Goal: Find contact information: Find contact information

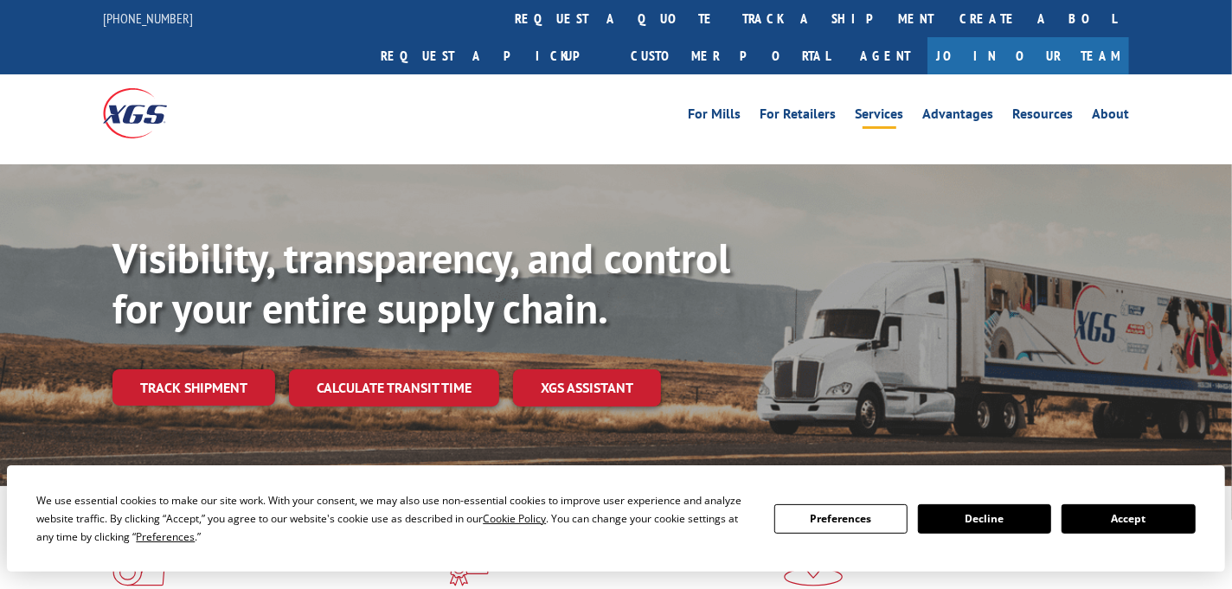
click at [880, 107] on link "Services" at bounding box center [879, 116] width 48 height 19
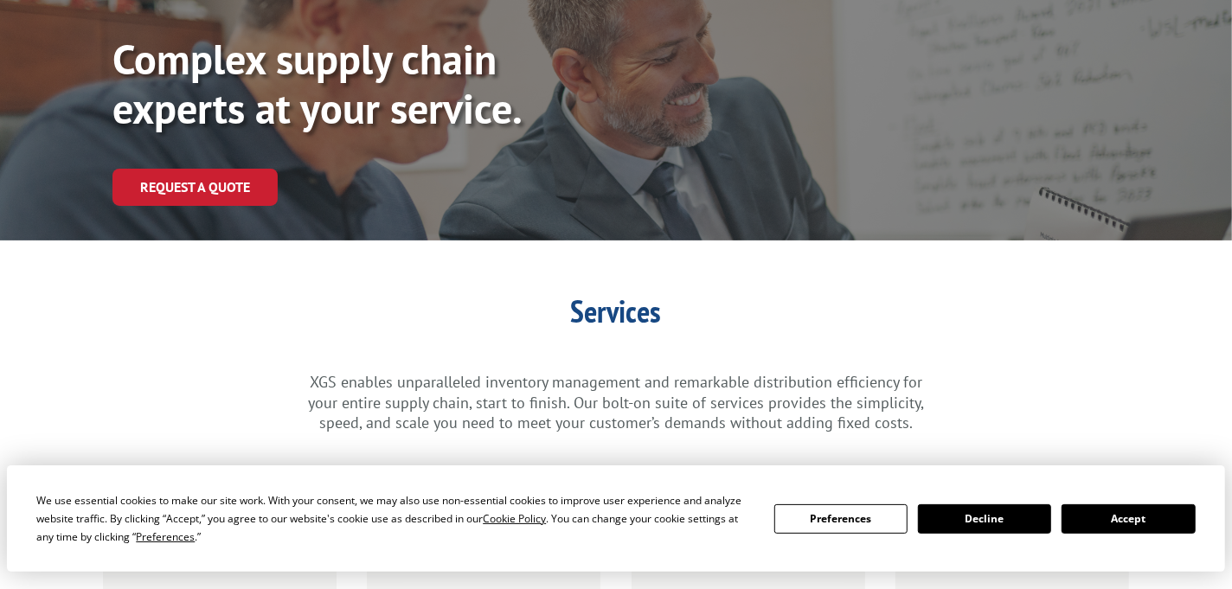
scroll to position [345, 0]
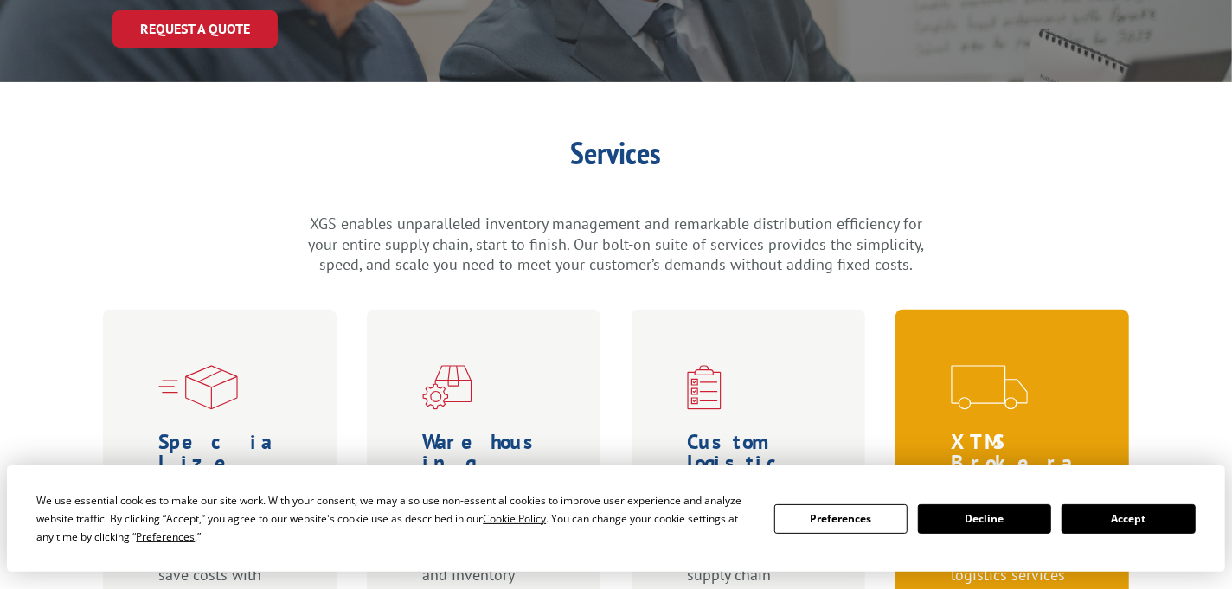
click at [1095, 514] on button "Accept" at bounding box center [1128, 518] width 133 height 29
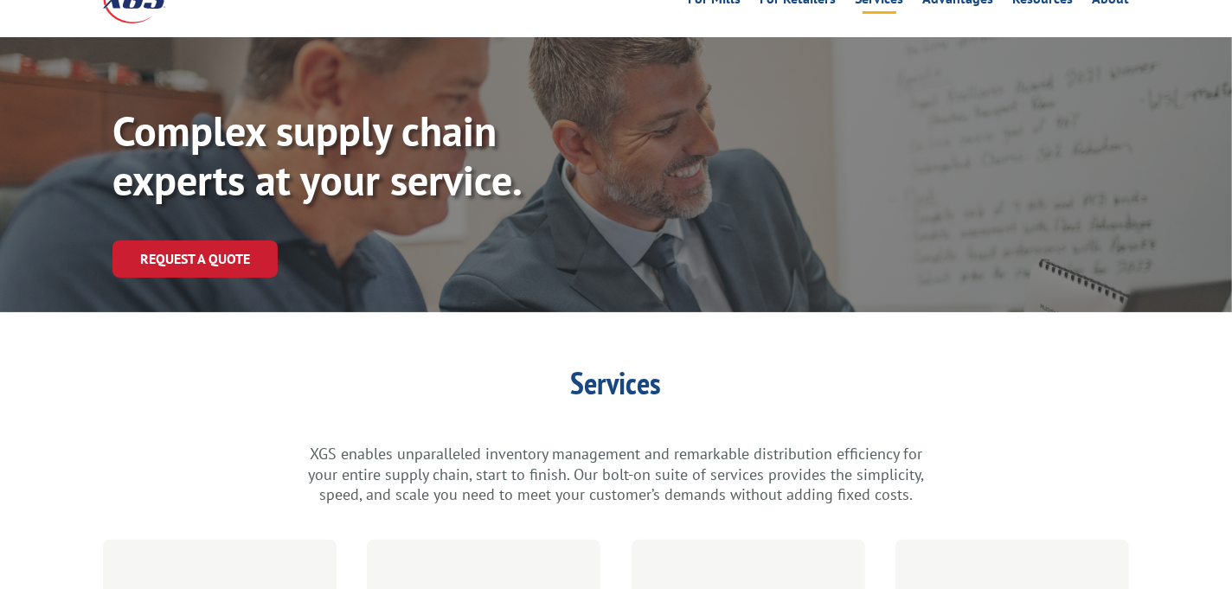
scroll to position [0, 0]
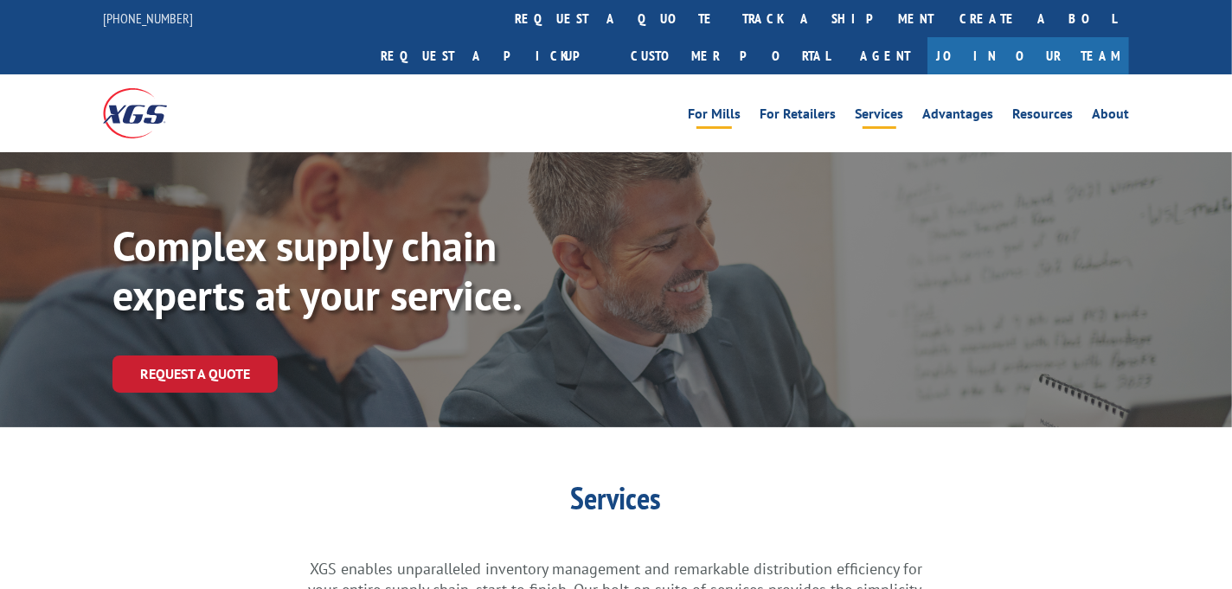
click at [722, 107] on link "For Mills" at bounding box center [714, 116] width 53 height 19
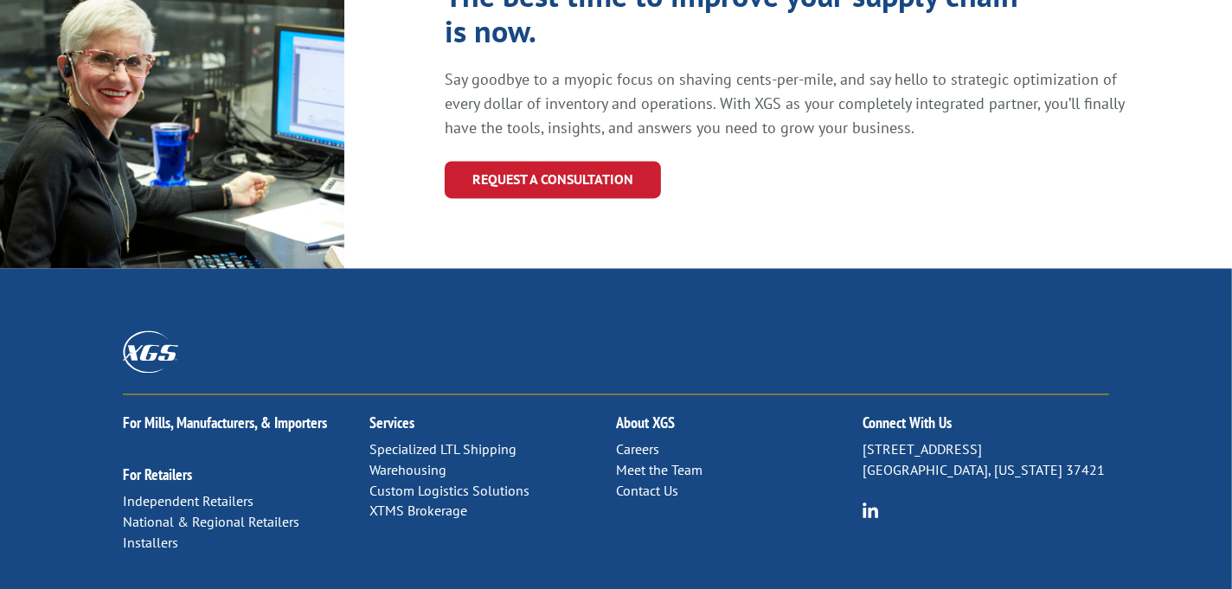
scroll to position [2038, 0]
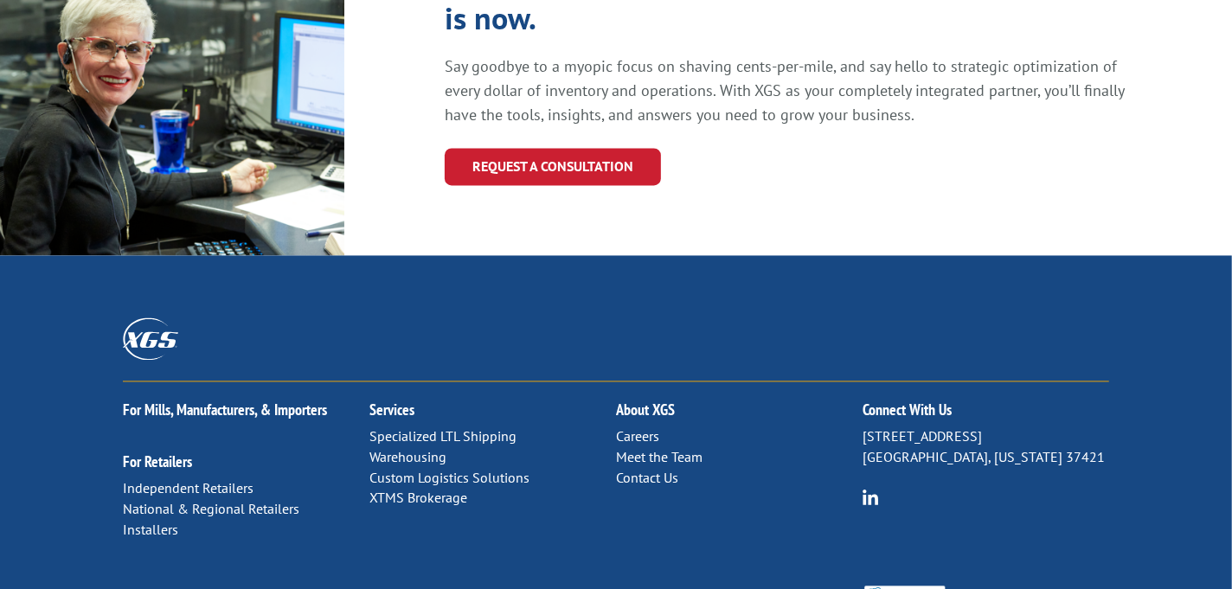
click at [453, 428] on link "Specialized LTL Shipping" at bounding box center [442, 436] width 147 height 17
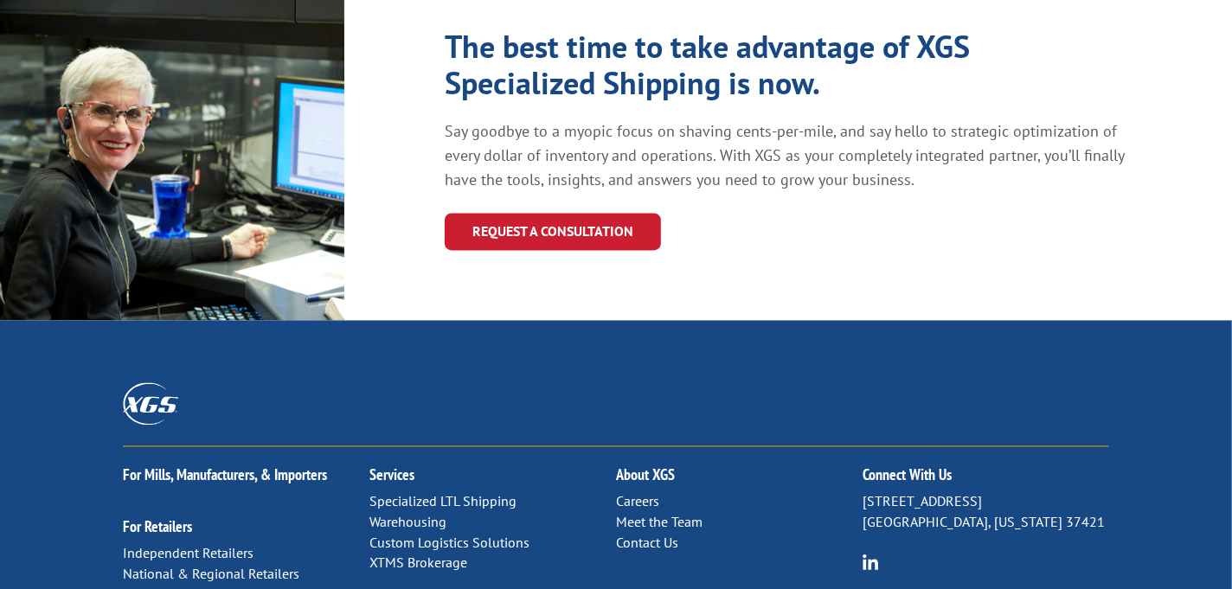
scroll to position [1997, 0]
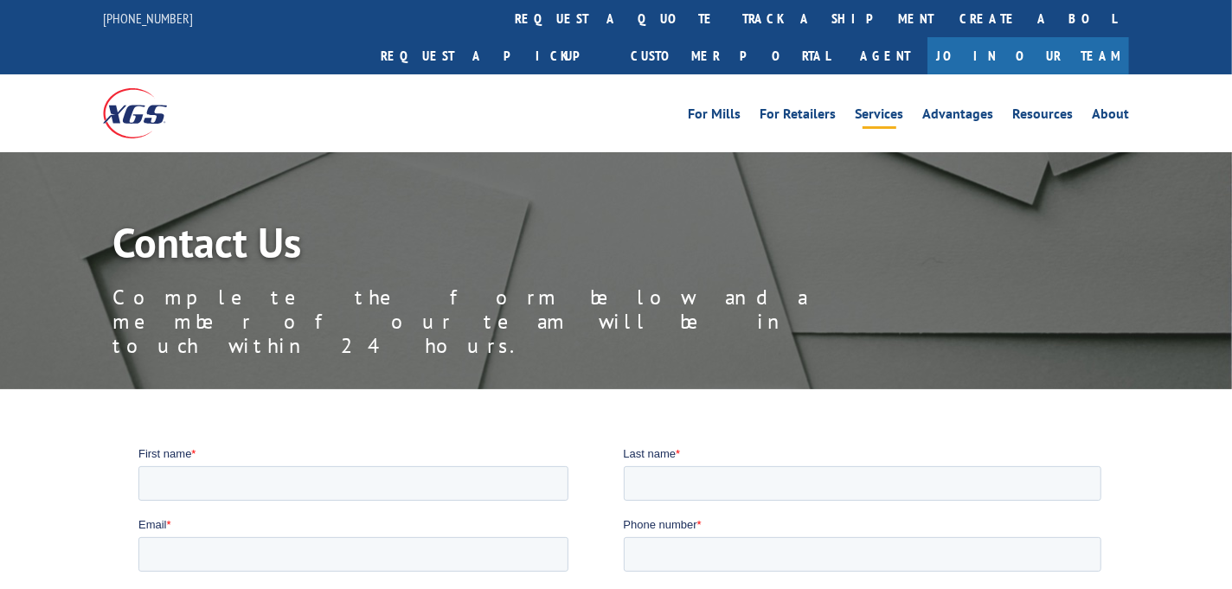
click at [876, 107] on link "Services" at bounding box center [879, 116] width 48 height 19
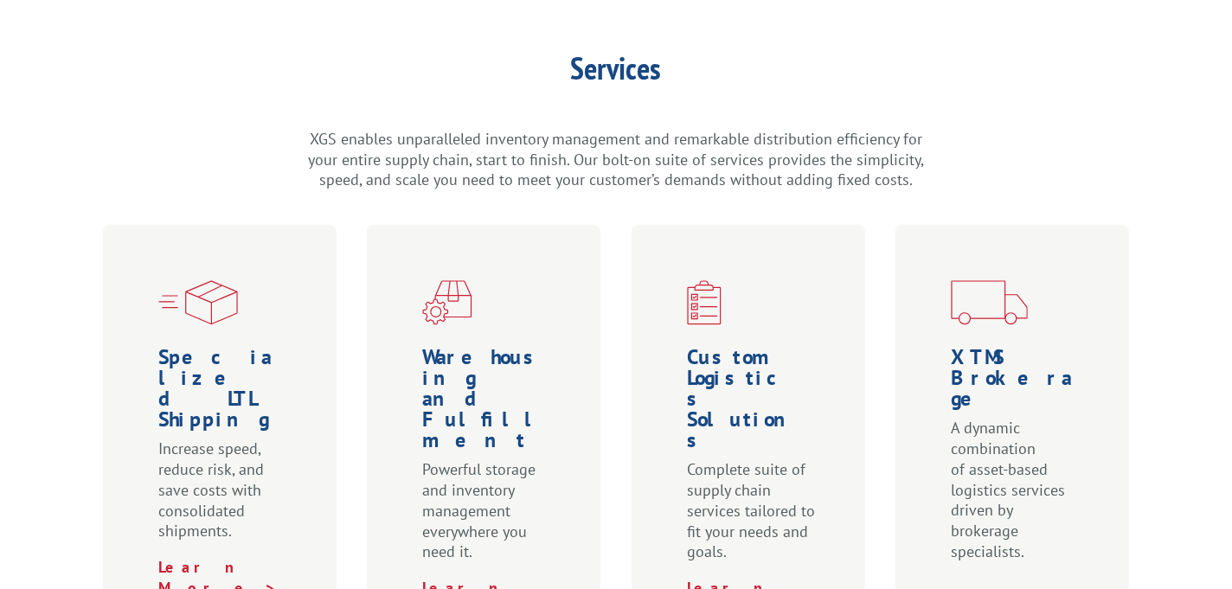
scroll to position [461, 0]
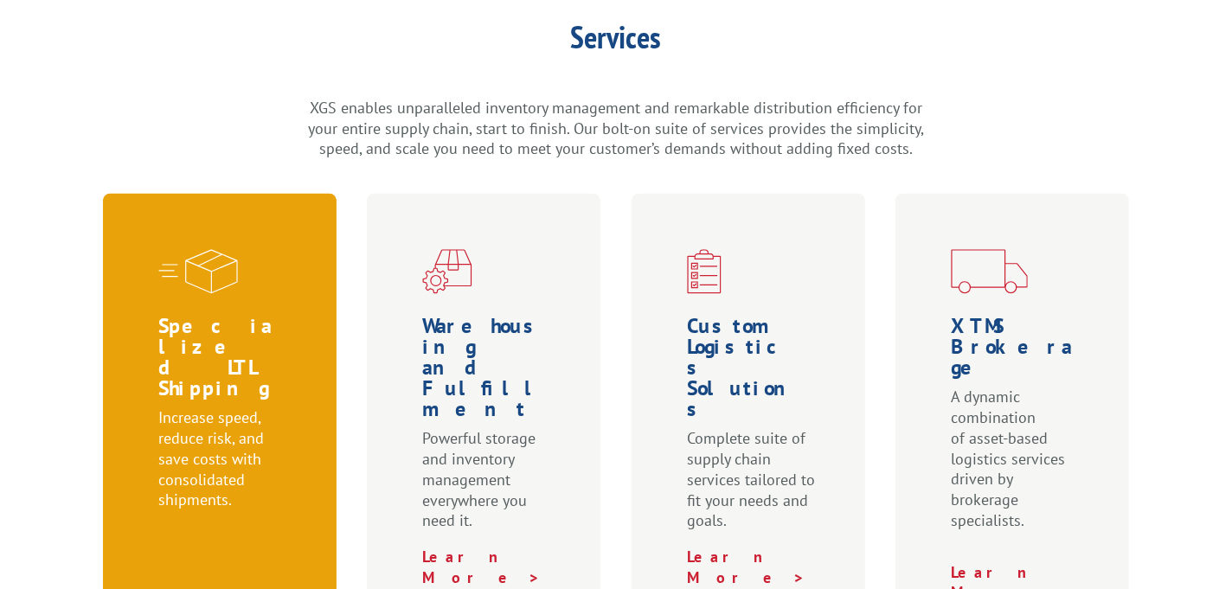
click at [196, 526] on link "Learn More >" at bounding box center [217, 546] width 119 height 41
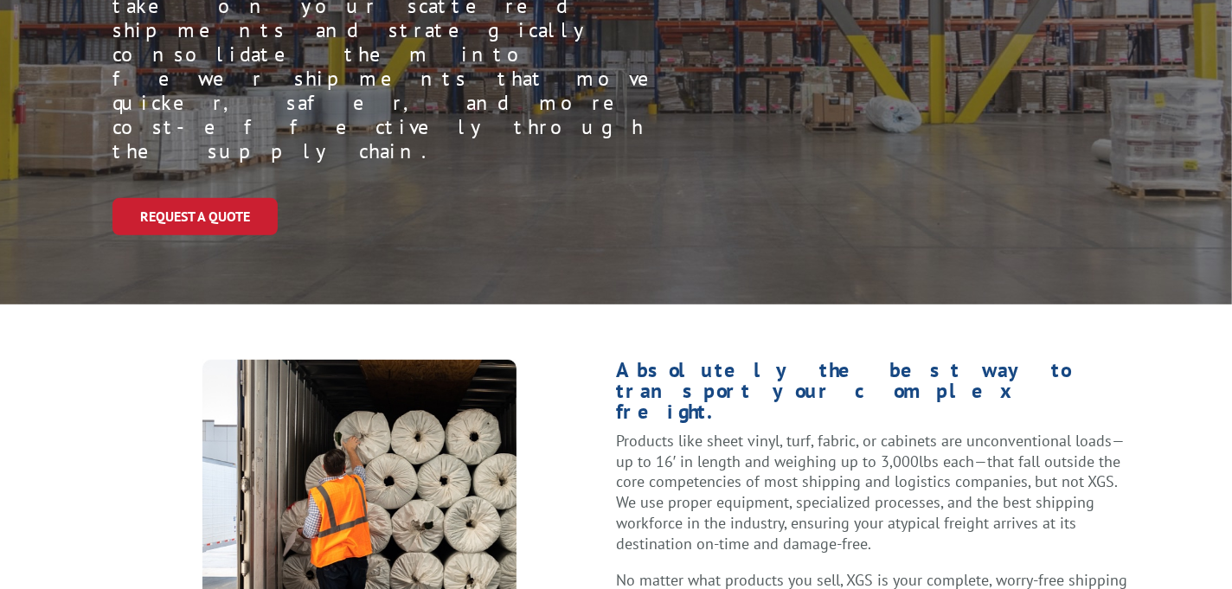
scroll to position [691, 0]
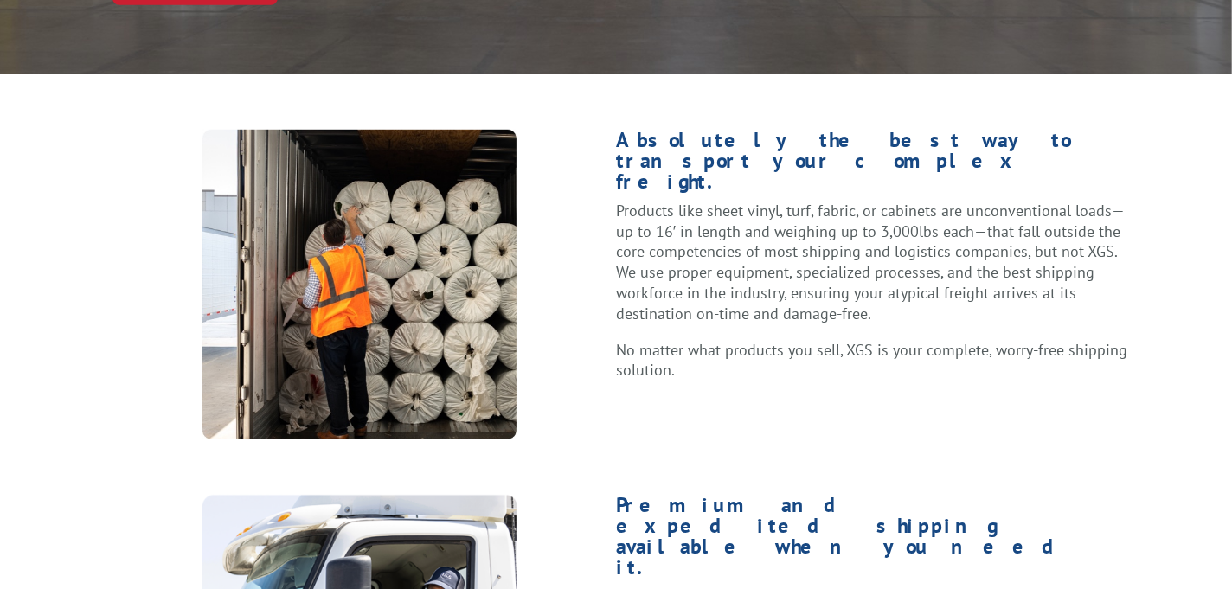
drag, startPoint x: 862, startPoint y: 394, endPoint x: 900, endPoint y: 494, distance: 107.3
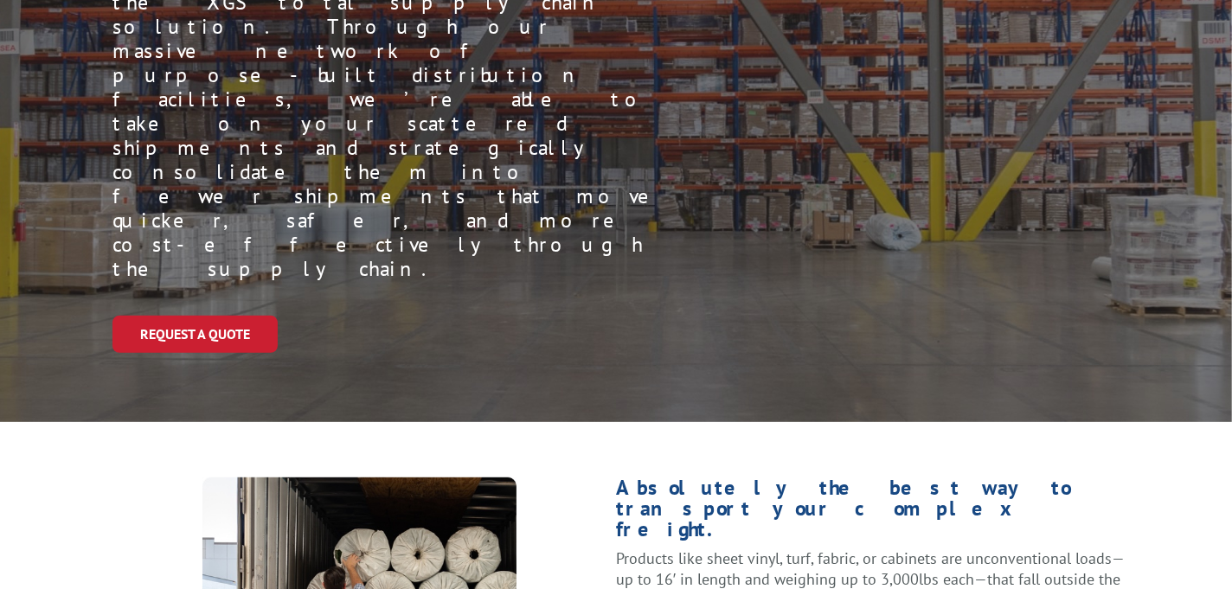
scroll to position [0, 0]
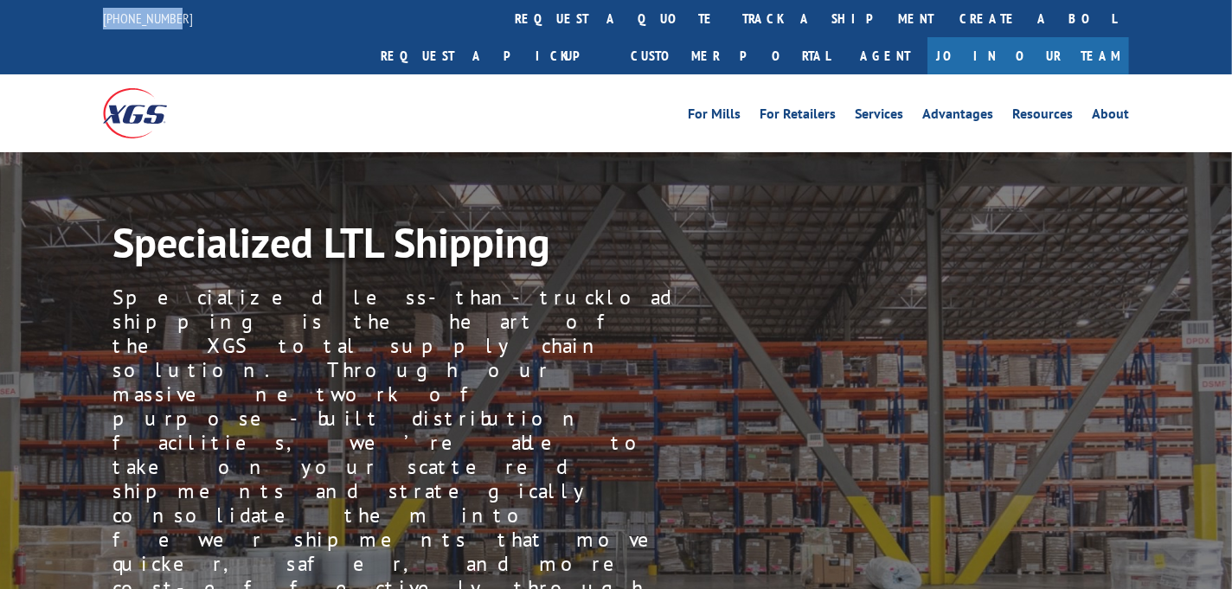
drag, startPoint x: 174, startPoint y: 21, endPoint x: 101, endPoint y: 17, distance: 72.8
click at [101, 17] on div "[PHONE_NUMBER] request a quote track a shipment Create a BOL Request a pickup C…" at bounding box center [616, 37] width 1232 height 74
copy link "[PHONE_NUMBER]"
